Goal: Information Seeking & Learning: Check status

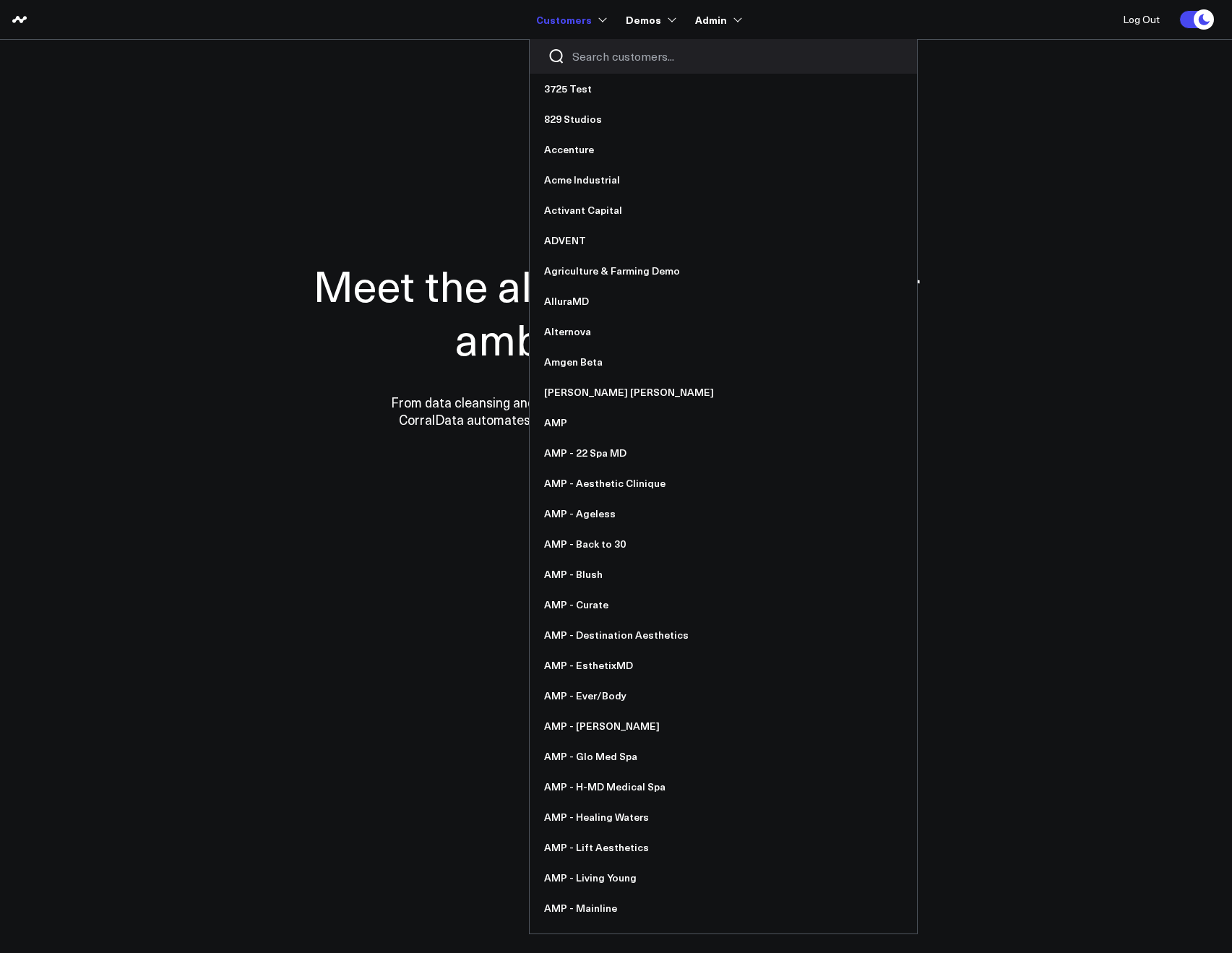
click at [583, 54] on input "Search customers input" at bounding box center [736, 56] width 327 height 16
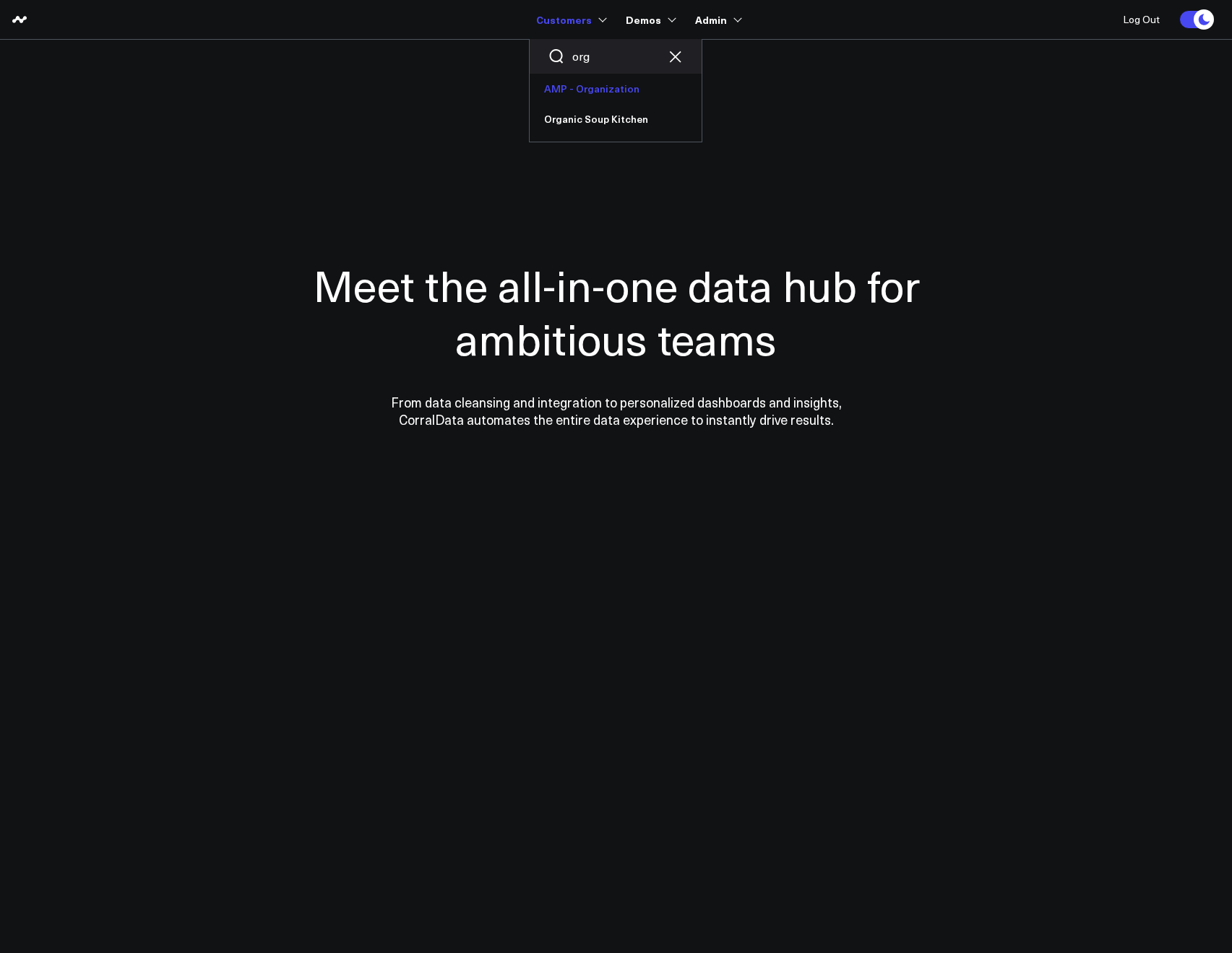
type input "org"
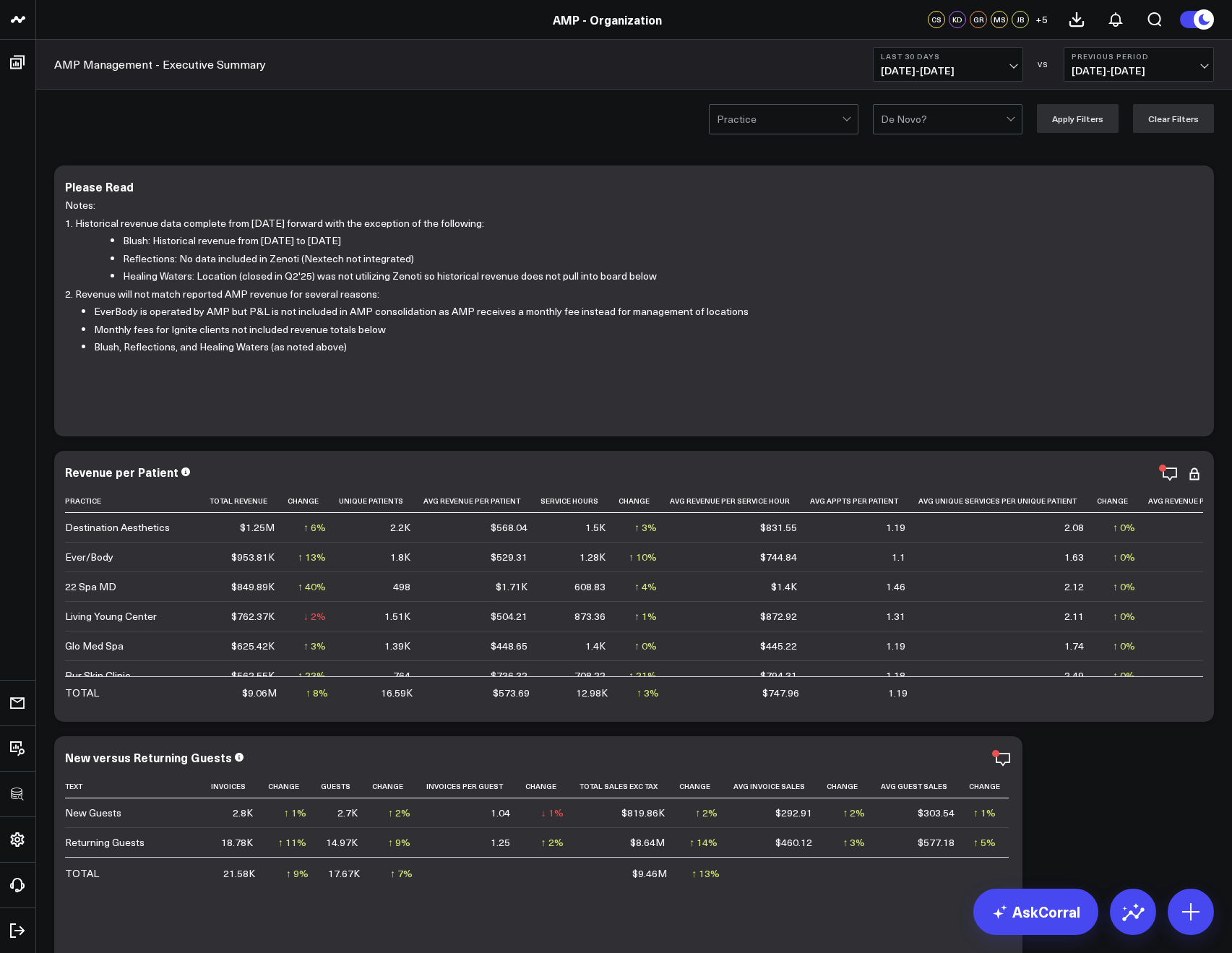
click at [908, 70] on span "[DATE] - [DATE]" at bounding box center [948, 71] width 134 height 12
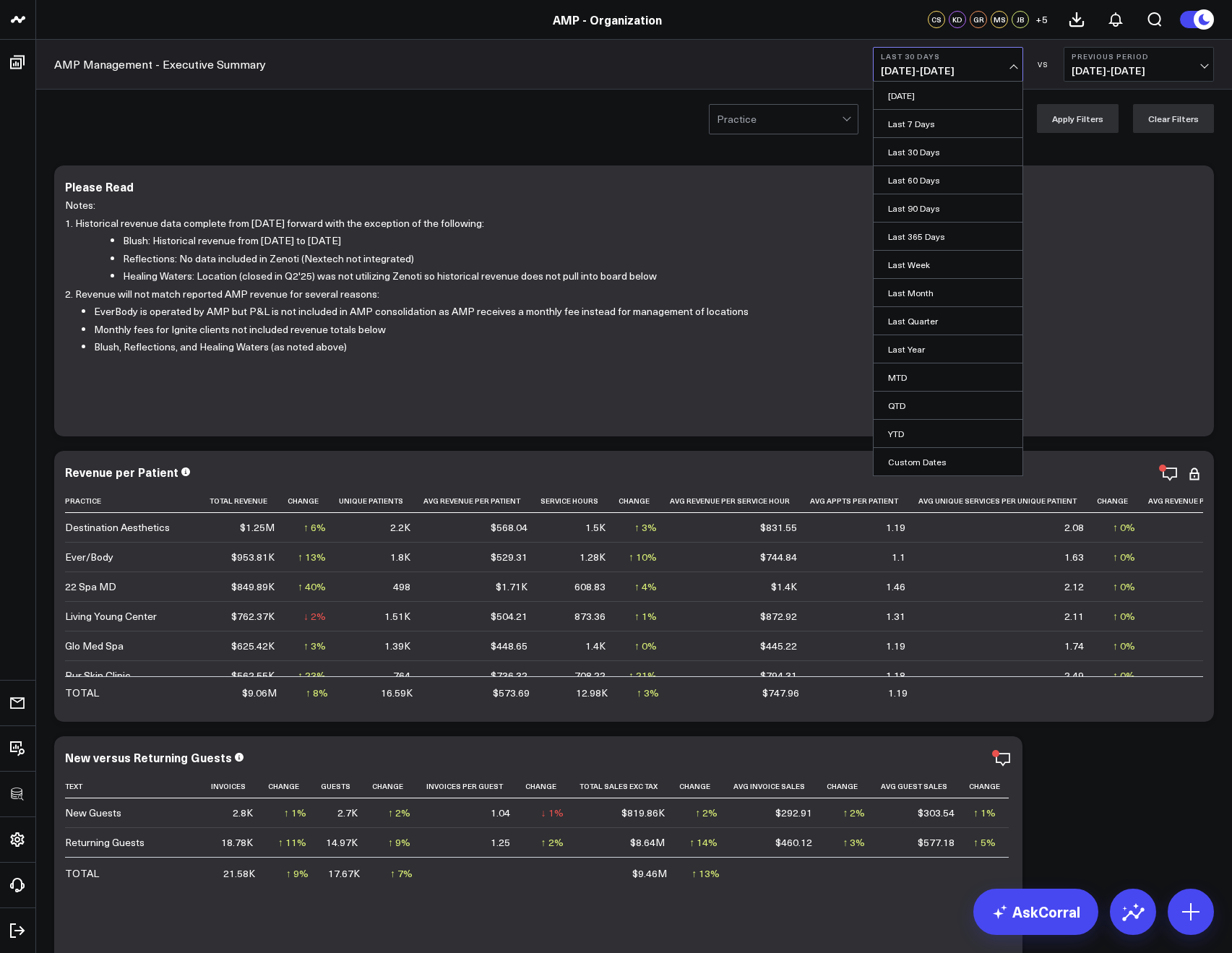
click at [916, 87] on link "[DATE]" at bounding box center [948, 95] width 149 height 28
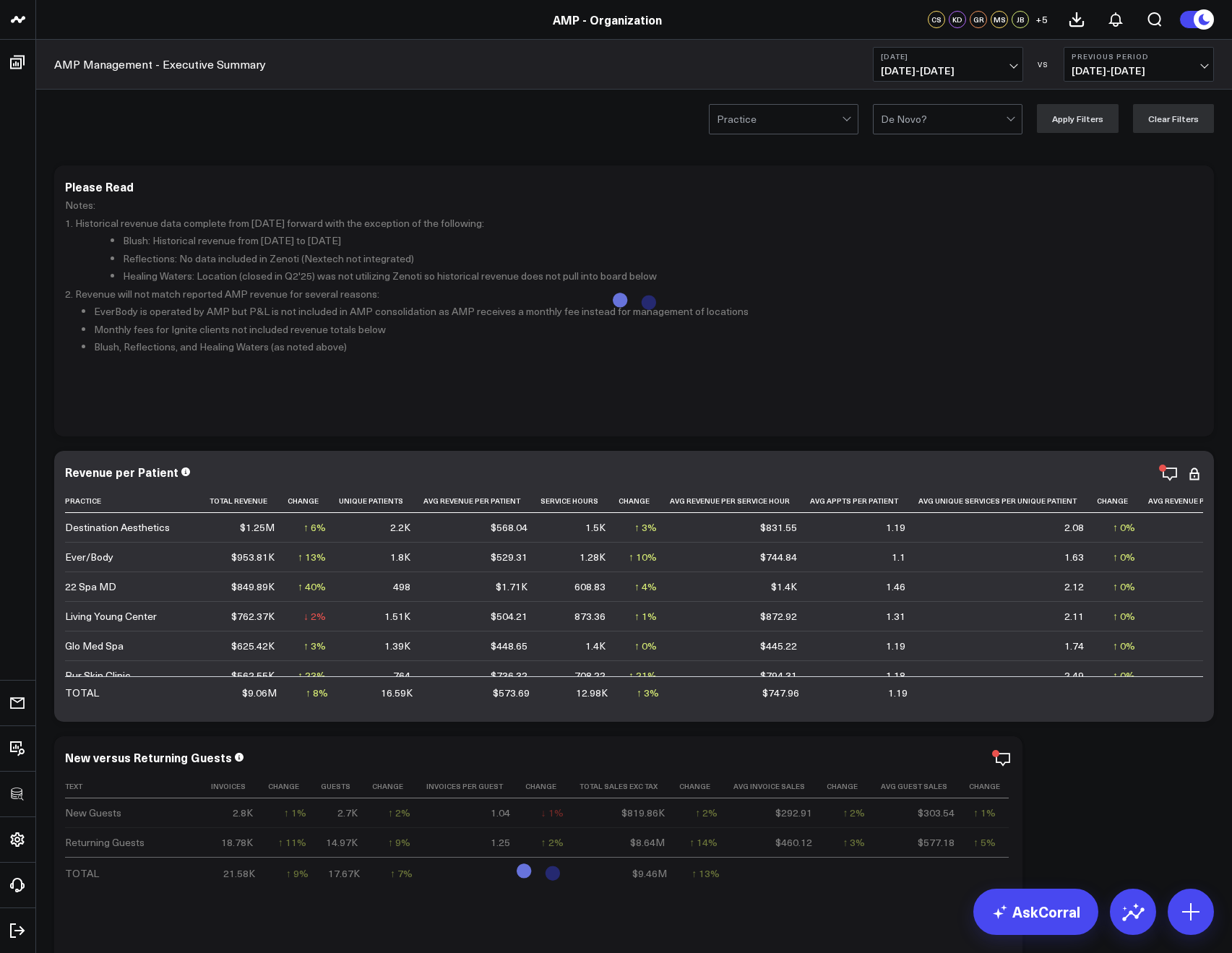
drag, startPoint x: 250, startPoint y: 76, endPoint x: 223, endPoint y: 70, distance: 27.7
click at [249, 76] on div "AMP Management - Executive Summary [DATE] [DATE] - [DATE] VS Previous Period [D…" at bounding box center [634, 64] width 1195 height 49
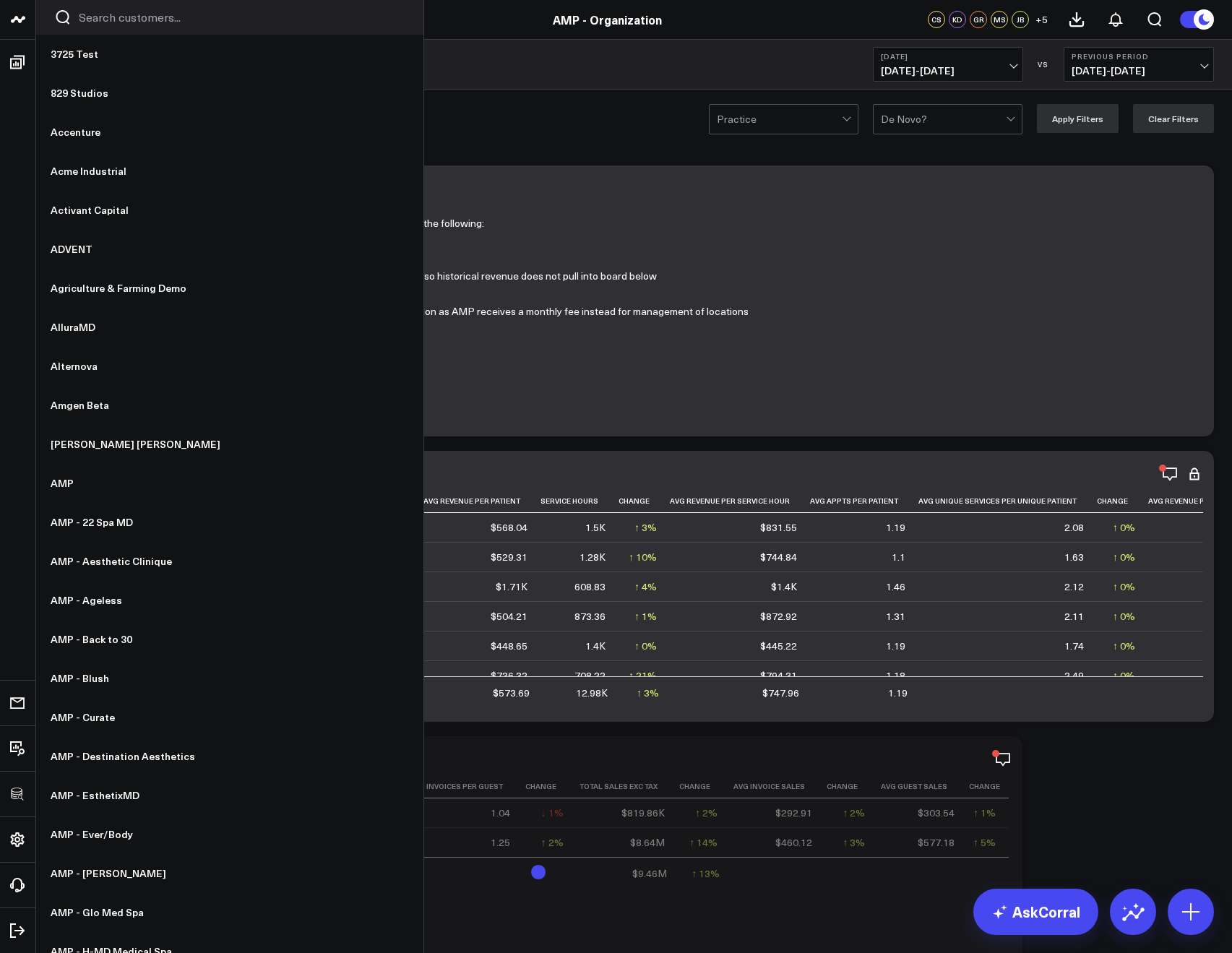
click at [87, 23] on input "Search customers input" at bounding box center [242, 17] width 327 height 16
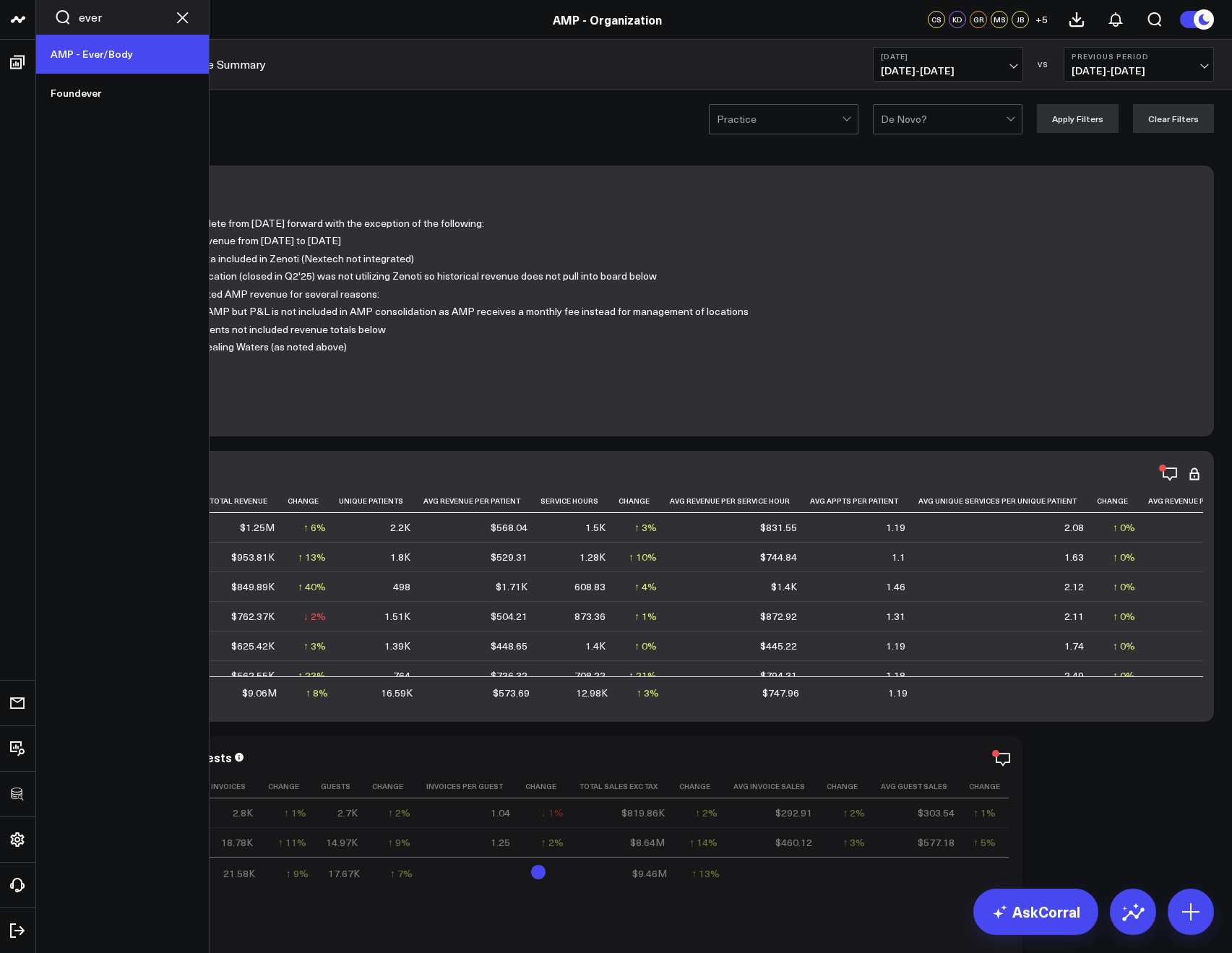
type input "ever"
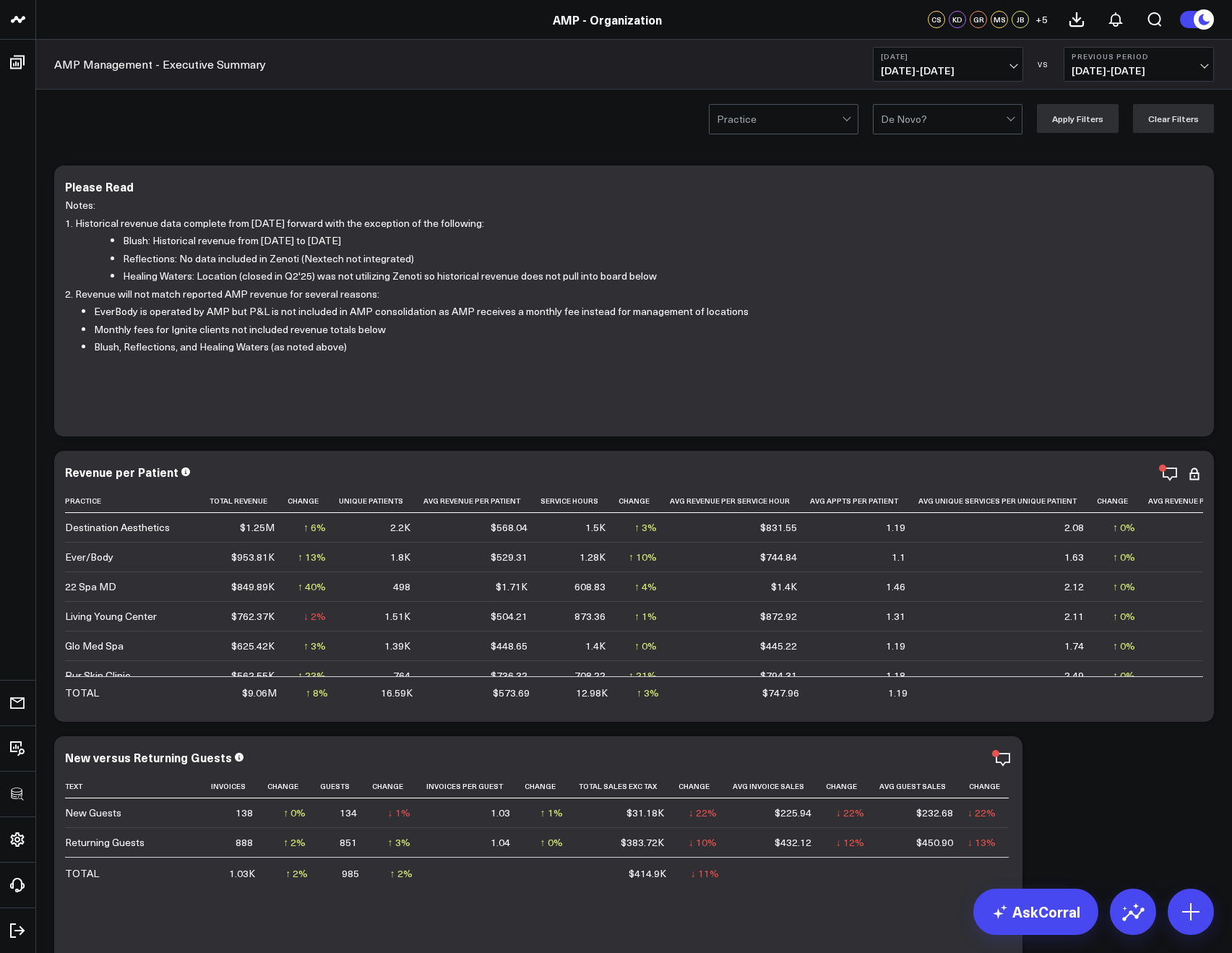
click at [919, 67] on span "[DATE] - [DATE]" at bounding box center [948, 71] width 134 height 12
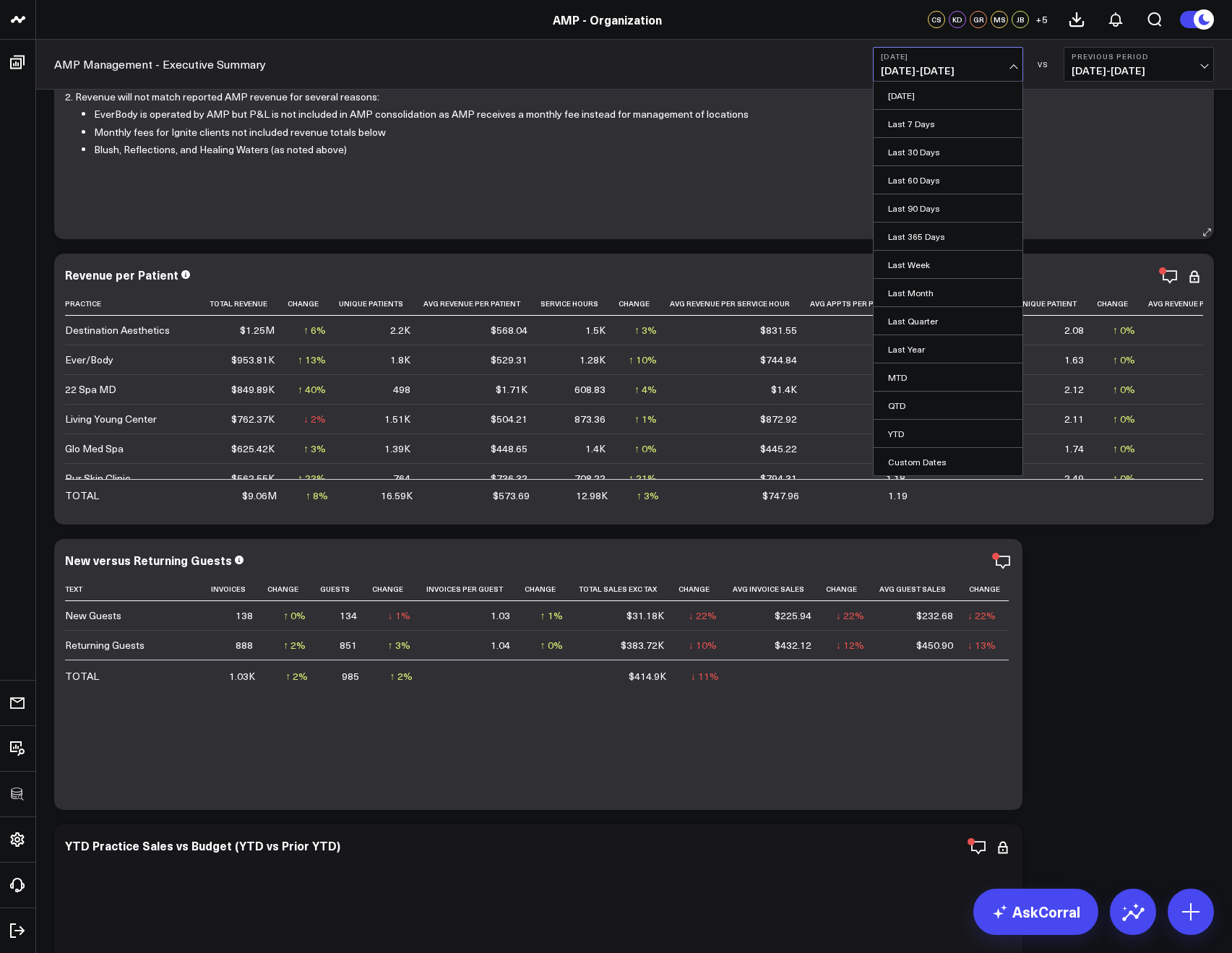
scroll to position [233, 0]
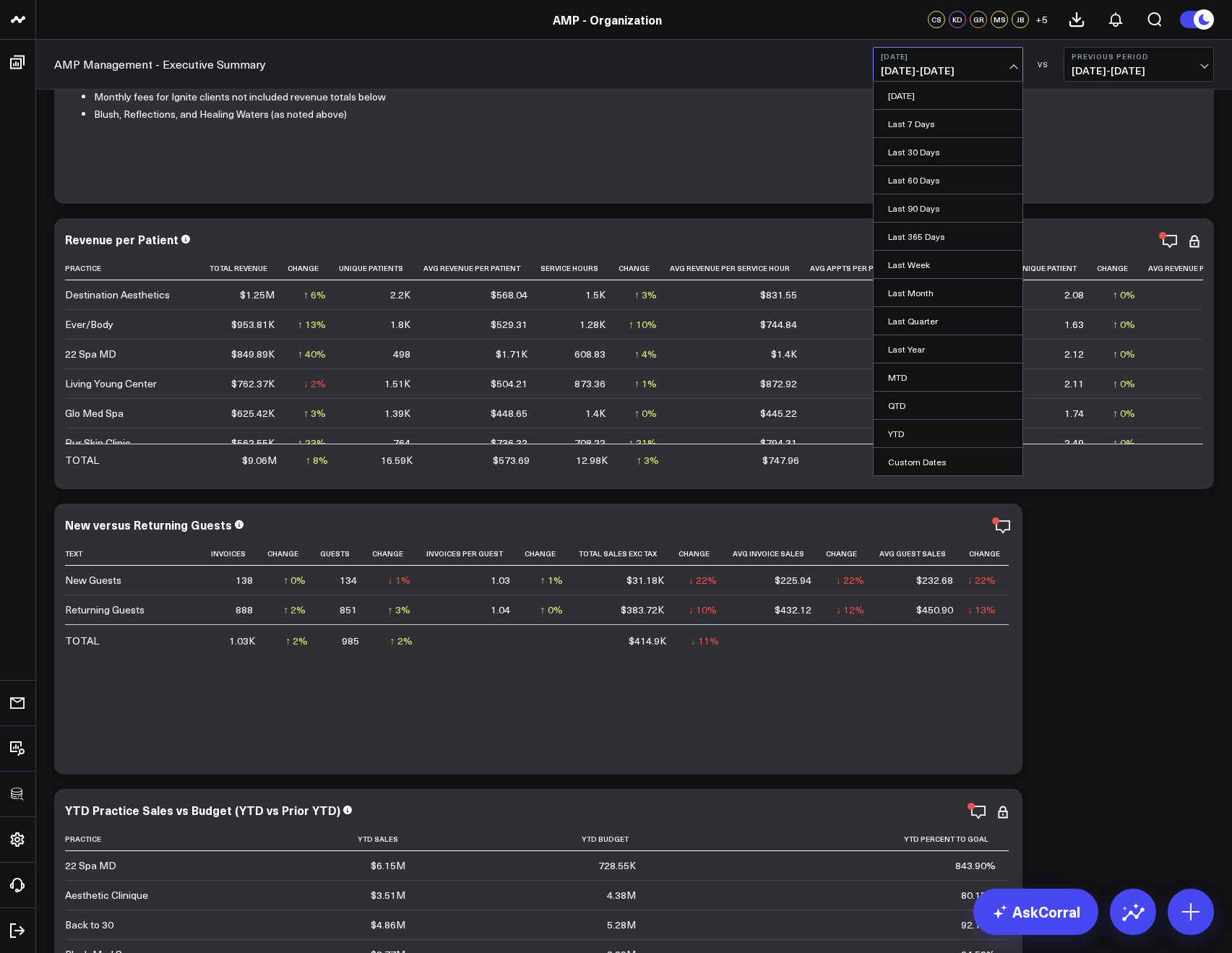
click at [259, 35] on header "ever AMP - Ever/Body Foundever AMP - Organization CS KD GR MS JB + 5" at bounding box center [616, 19] width 1232 height 39
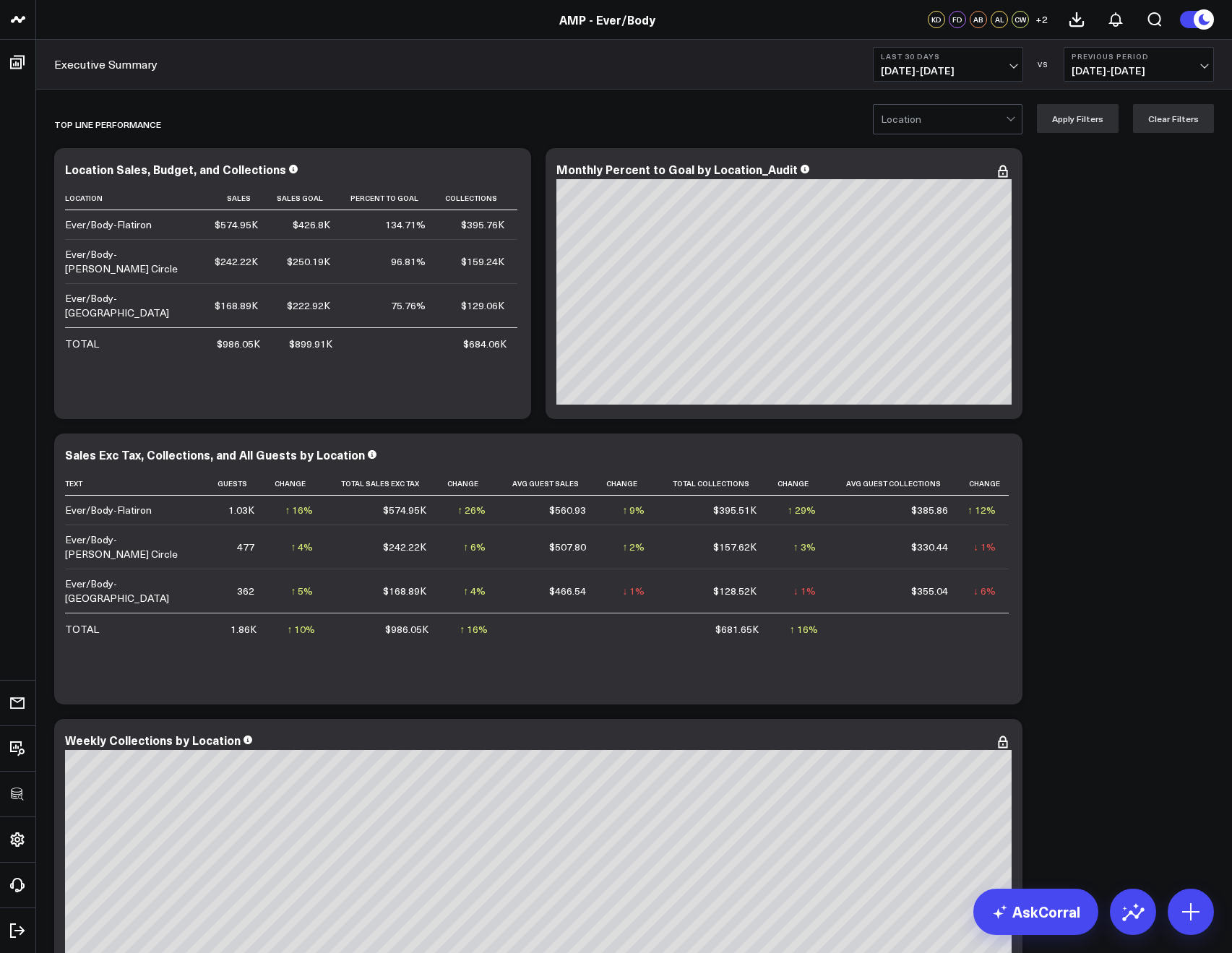
click at [940, 67] on span "[DATE] - [DATE]" at bounding box center [948, 71] width 134 height 12
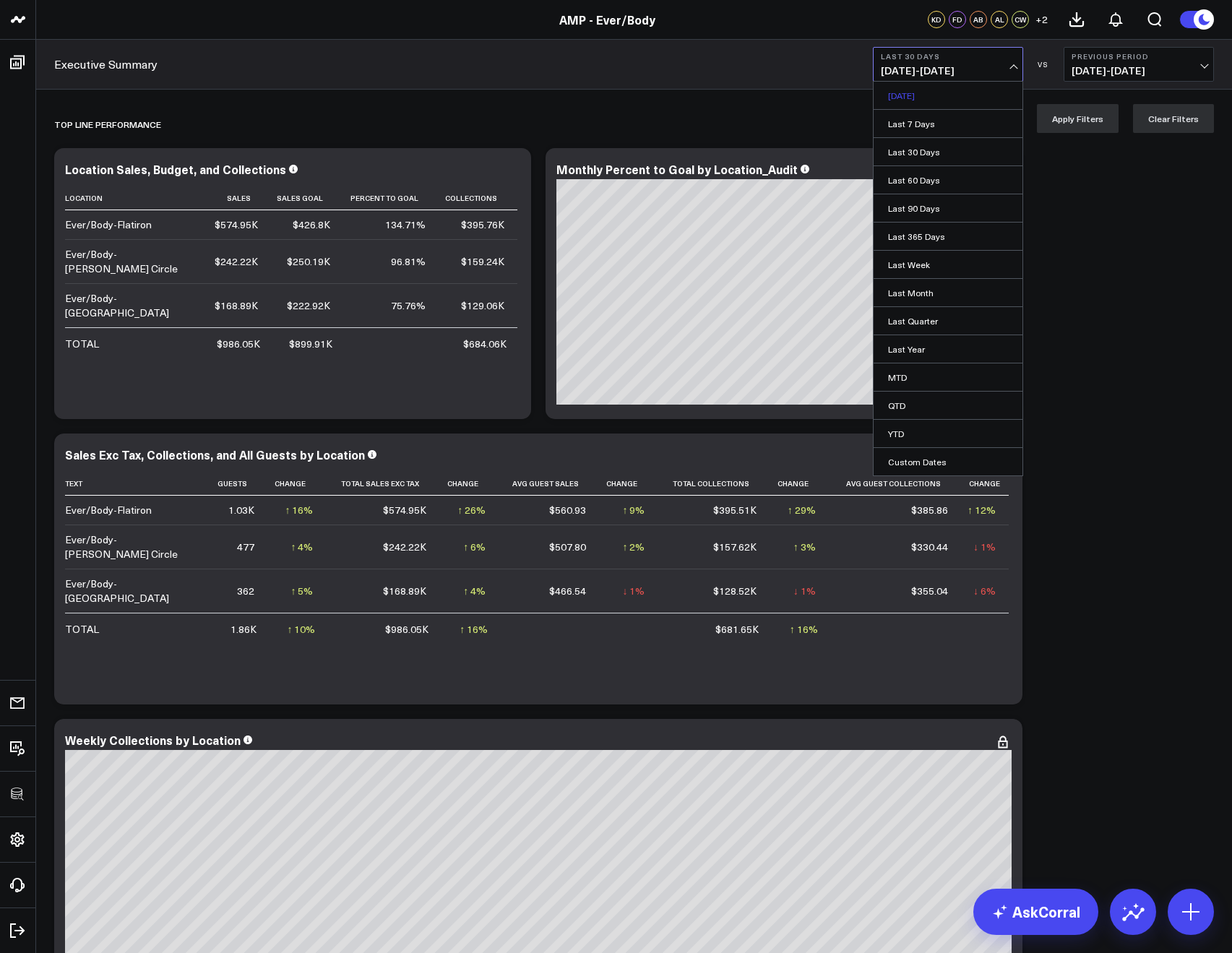
click at [937, 85] on link "[DATE]" at bounding box center [948, 95] width 149 height 28
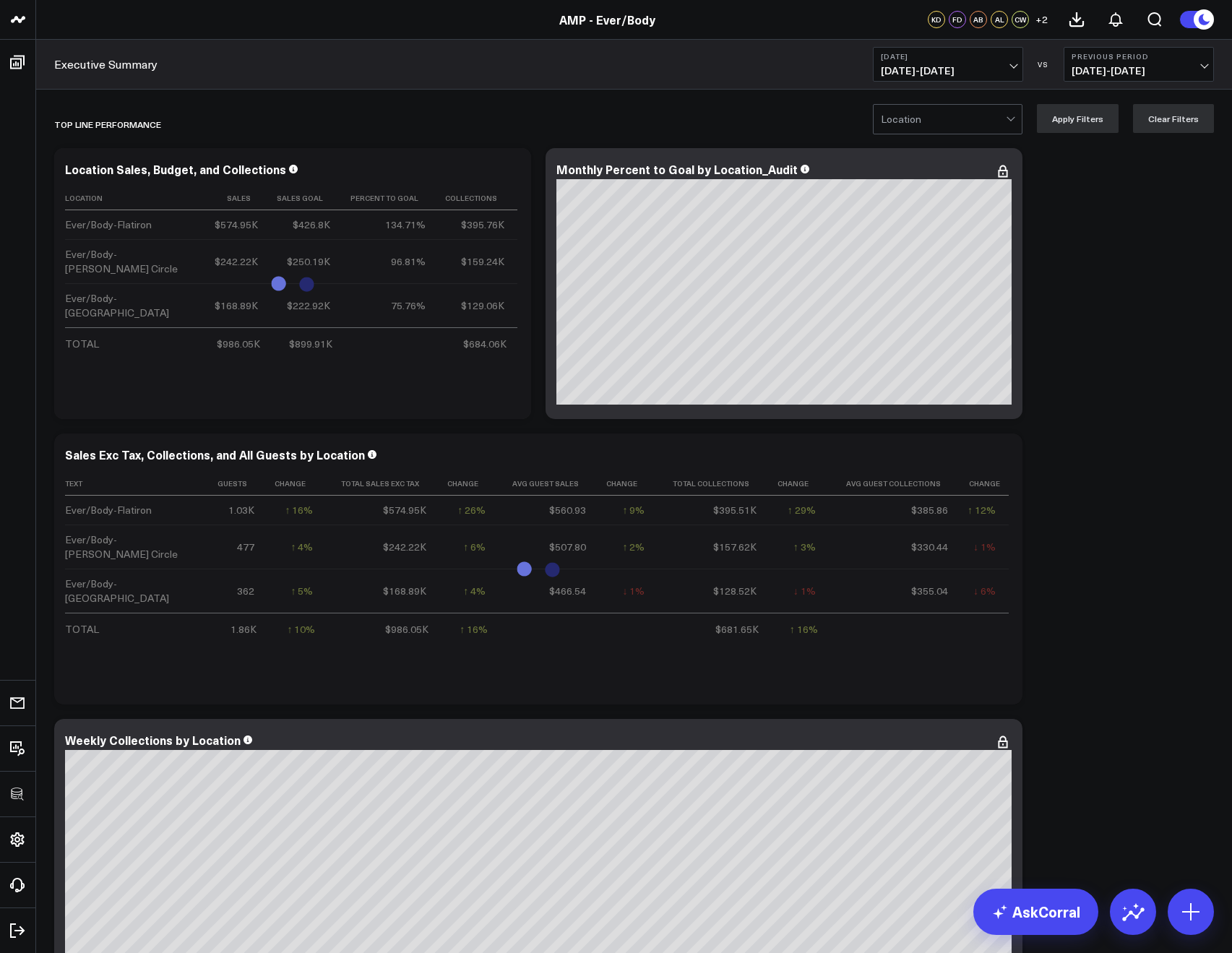
click at [179, 95] on div "Location Apply Filters Clear Filters" at bounding box center [634, 118] width 1195 height 58
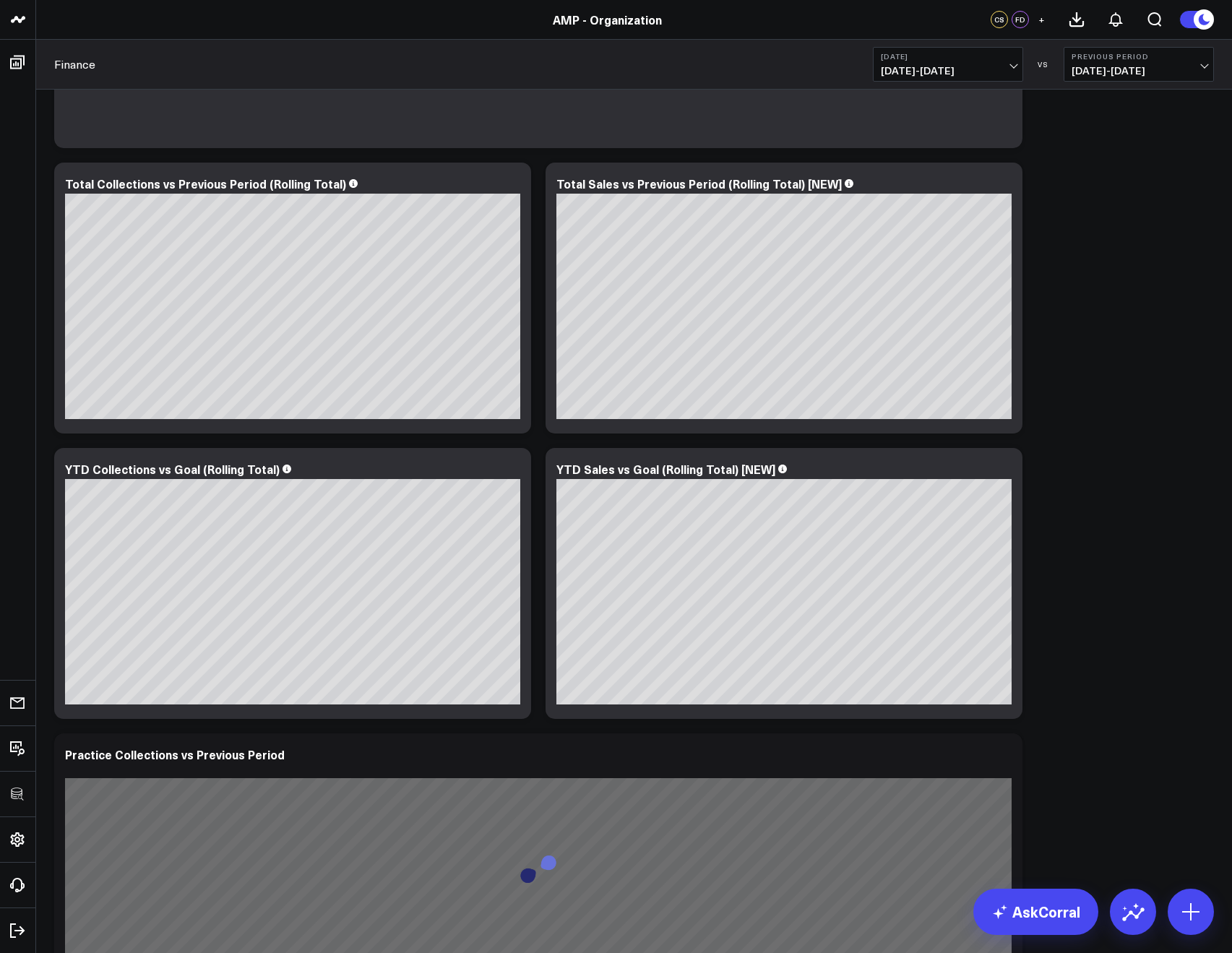
scroll to position [2065, 0]
